Goal: Task Accomplishment & Management: Complete application form

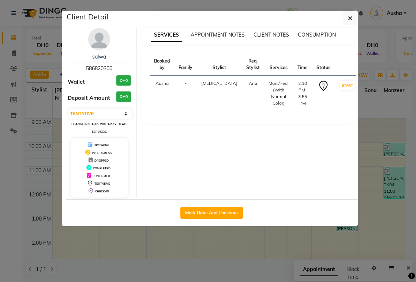
select select "7"
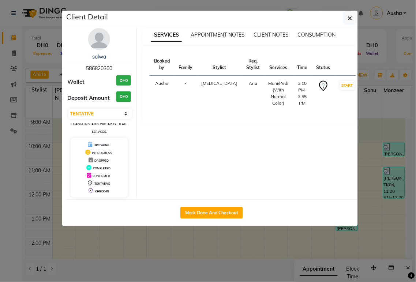
scroll to position [98, 0]
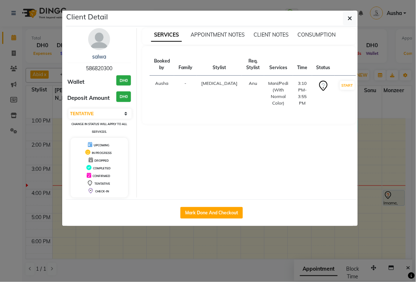
click at [185, 260] on ngb-modal-window "Client Detail salwa 586820300 Wallet DH0 Deposit Amount DH0 Select IN SERVICE C…" at bounding box center [208, 141] width 416 height 282
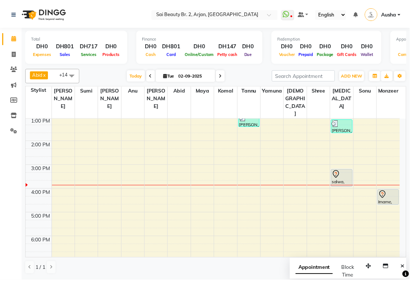
scroll to position [61, 0]
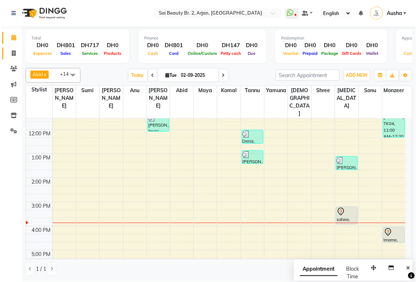
click at [15, 56] on icon at bounding box center [14, 53] width 4 height 5
select select "service"
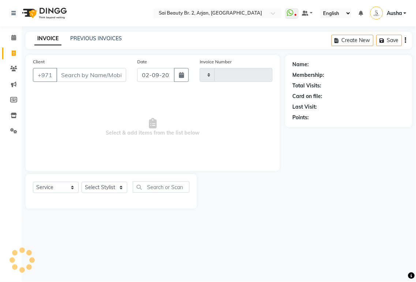
type input "1900"
select select "6956"
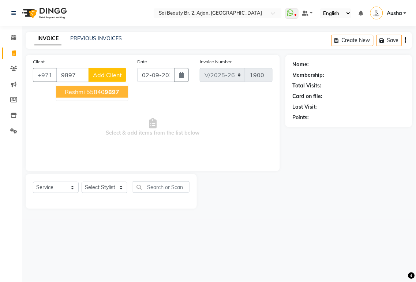
click at [111, 93] on span "9897" at bounding box center [112, 91] width 15 height 7
type input "558409897"
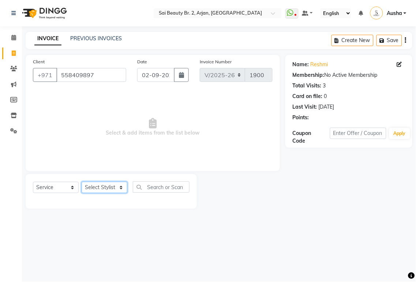
click at [108, 189] on select "Select Stylist [PERSON_NAME][MEDICAL_DATA] [PERSON_NAME] [PERSON_NAME] [PERSON_…" at bounding box center [105, 187] width 46 height 11
select select "82917"
click at [82, 182] on select "Select Stylist [PERSON_NAME][MEDICAL_DATA] [PERSON_NAME] [PERSON_NAME] [PERSON_…" at bounding box center [105, 187] width 46 height 11
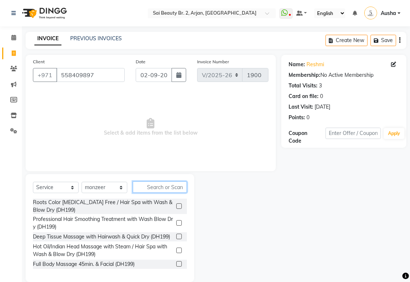
click at [171, 187] on input "text" at bounding box center [160, 187] width 54 height 11
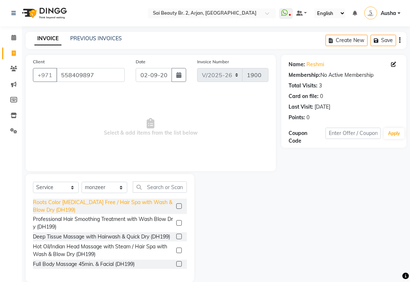
click at [41, 207] on div "Roots Color [MEDICAL_DATA] Free / Hair Spa with Wash & Blow Dry (DH199)" at bounding box center [103, 206] width 141 height 15
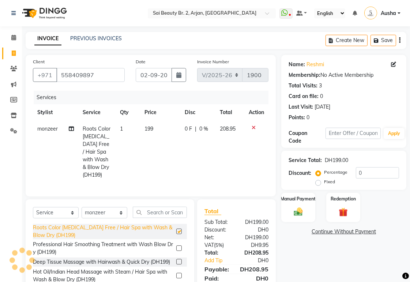
checkbox input "false"
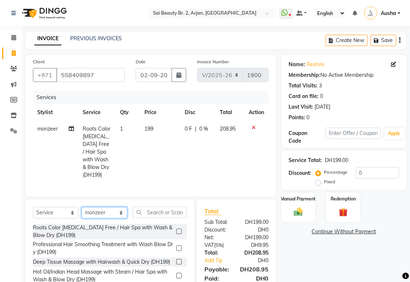
click at [121, 219] on select "Select Stylist [PERSON_NAME][MEDICAL_DATA] [PERSON_NAME] [PERSON_NAME] [PERSON_…" at bounding box center [105, 212] width 46 height 11
click at [82, 213] on select "Select Stylist [PERSON_NAME][MEDICAL_DATA] [PERSON_NAME] [PERSON_NAME] [PERSON_…" at bounding box center [105, 212] width 46 height 11
click at [122, 219] on select "Select Stylist [PERSON_NAME][MEDICAL_DATA] [PERSON_NAME] [PERSON_NAME] [PERSON_…" at bounding box center [105, 212] width 46 height 11
click at [82, 213] on select "Select Stylist [PERSON_NAME][MEDICAL_DATA] [PERSON_NAME] [PERSON_NAME] [PERSON_…" at bounding box center [105, 212] width 46 height 11
click at [126, 219] on select "Select Stylist [PERSON_NAME][MEDICAL_DATA] [PERSON_NAME] [PERSON_NAME] [PERSON_…" at bounding box center [105, 212] width 46 height 11
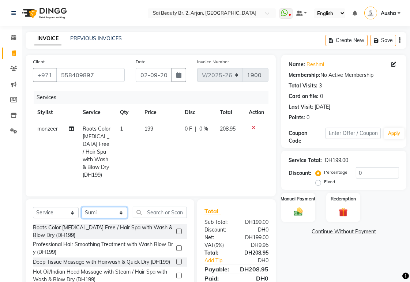
select select "60066"
click at [82, 213] on select "Select Stylist [PERSON_NAME][MEDICAL_DATA] [PERSON_NAME] [PERSON_NAME] [PERSON_…" at bounding box center [105, 212] width 46 height 11
click at [177, 218] on input "text" at bounding box center [160, 212] width 54 height 11
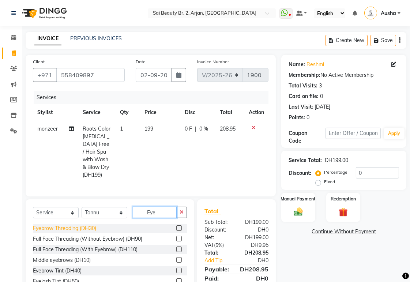
type input "Eye"
click at [37, 232] on div "Eyebrow Threading (DH30)" at bounding box center [64, 229] width 63 height 8
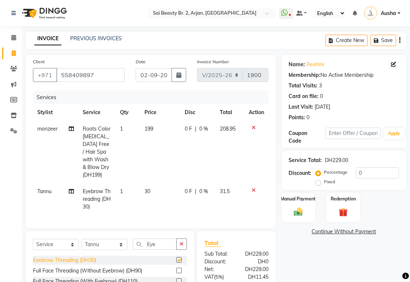
checkbox input "false"
click at [183, 247] on icon "button" at bounding box center [182, 244] width 4 height 5
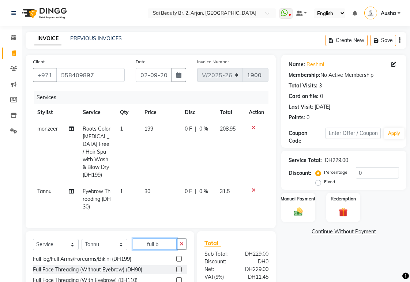
scroll to position [12, 0]
type input "full b"
click at [38, 263] on div "Full leg/Full Arms/Forearms/Bikini (DH199)" at bounding box center [82, 259] width 98 height 8
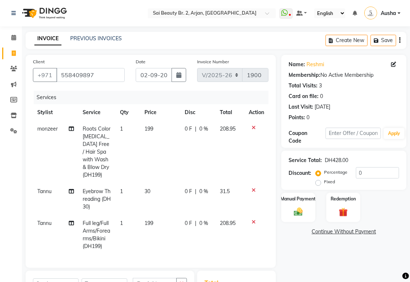
checkbox input "false"
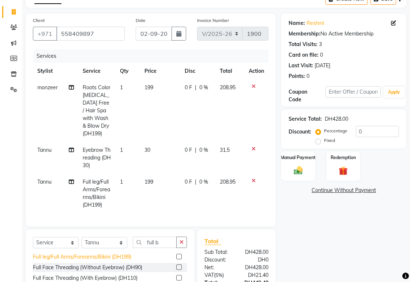
scroll to position [114, 0]
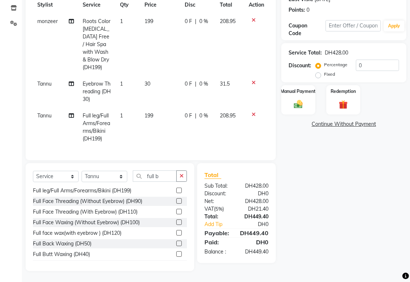
click at [72, 113] on icon at bounding box center [71, 115] width 5 height 5
select select "60066"
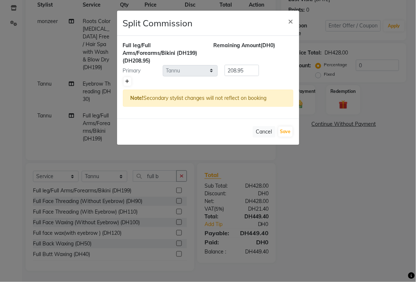
click at [127, 79] on icon at bounding box center [128, 81] width 4 height 4
type input "104.47"
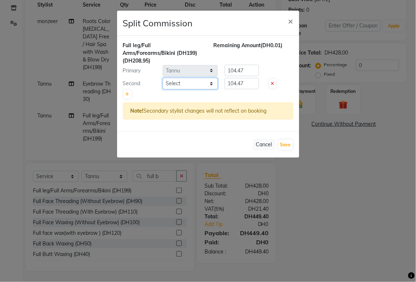
click at [210, 88] on select "Select [PERSON_NAME][MEDICAL_DATA] [PERSON_NAME] [PERSON_NAME] [PERSON_NAME] [P…" at bounding box center [190, 83] width 55 height 11
select select "57878"
click at [163, 78] on select "Select [PERSON_NAME][MEDICAL_DATA] [PERSON_NAME] [PERSON_NAME] [PERSON_NAME] [P…" at bounding box center [190, 83] width 55 height 11
click at [262, 145] on button "Cancel" at bounding box center [264, 144] width 23 height 11
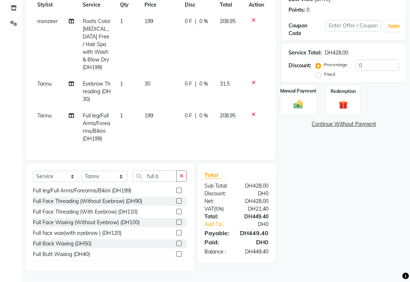
click at [301, 99] on img at bounding box center [298, 104] width 15 height 11
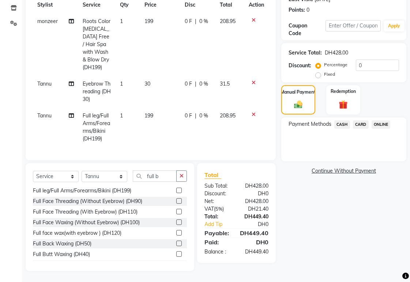
click at [361, 120] on span "CARD" at bounding box center [361, 124] width 16 height 8
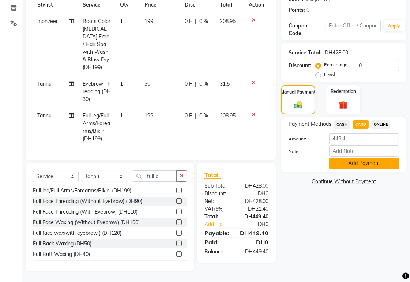
click at [368, 159] on button "Add Payment" at bounding box center [364, 163] width 70 height 11
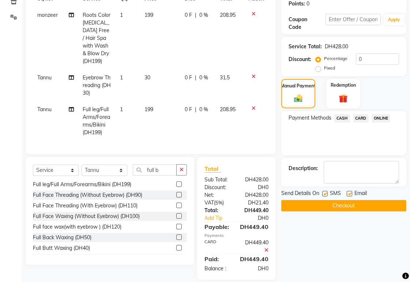
scroll to position [128, 0]
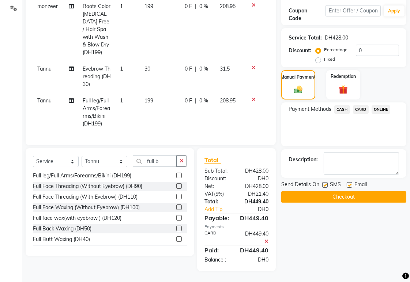
click at [378, 192] on button "Checkout" at bounding box center [343, 196] width 125 height 11
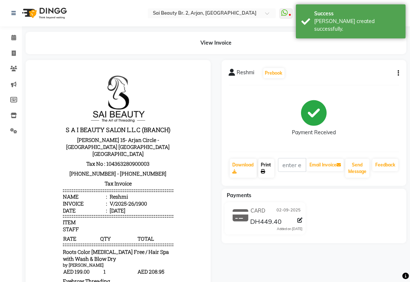
click at [264, 171] on icon at bounding box center [263, 171] width 4 height 4
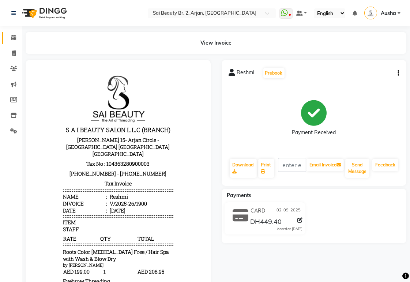
click at [11, 39] on icon at bounding box center [13, 37] width 5 height 5
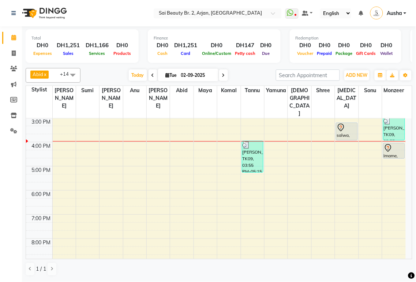
scroll to position [143, 0]
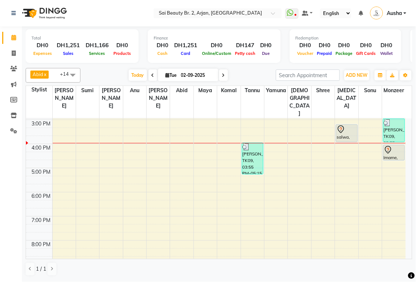
click at [398, 145] on div "Imame, TK07, 04:00 PM-04:40 PM, Little princess below 10 years haircut" at bounding box center [394, 152] width 21 height 15
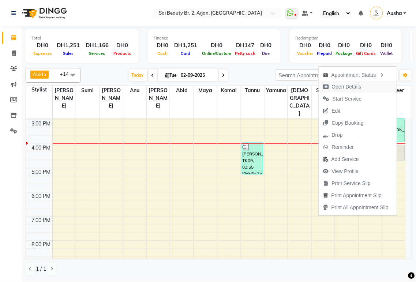
click at [351, 88] on span "Open Details" at bounding box center [347, 87] width 30 height 8
select select "7"
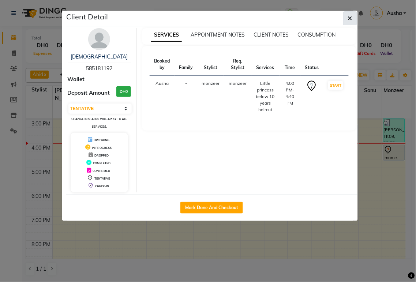
click at [351, 18] on icon "button" at bounding box center [350, 18] width 4 height 6
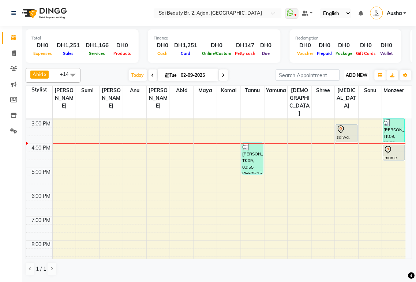
click at [356, 75] on span "ADD NEW" at bounding box center [357, 74] width 22 height 5
click at [346, 88] on button "Add Appointment" at bounding box center [341, 90] width 58 height 10
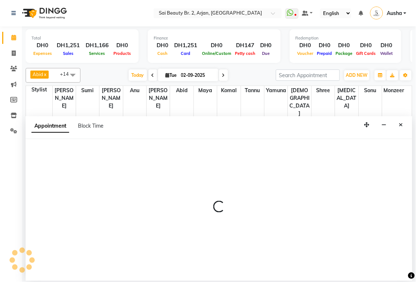
select select "600"
select select "tentative"
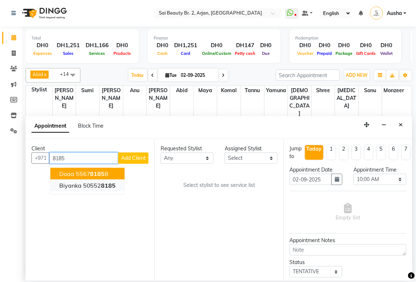
click at [65, 187] on span "Biyanka" at bounding box center [70, 185] width 22 height 7
type input "505528185"
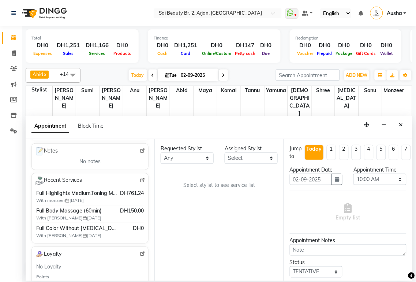
scroll to position [120, 0]
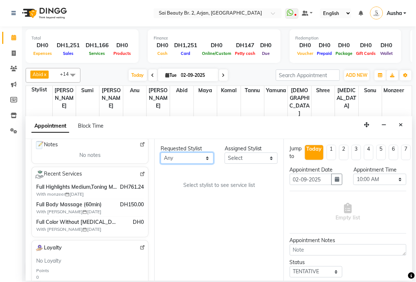
click at [204, 160] on select "Any [PERSON_NAME][MEDICAL_DATA] [PERSON_NAME] [PERSON_NAME] [PERSON_NAME] Gita …" at bounding box center [187, 158] width 53 height 11
